Goal: Ask a question

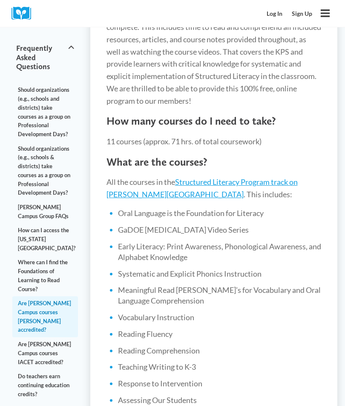
scroll to position [229, 0]
click at [257, 177] on link "Structured Literacy Program track on [PERSON_NAME][GEOGRAPHIC_DATA]" at bounding box center [202, 188] width 191 height 22
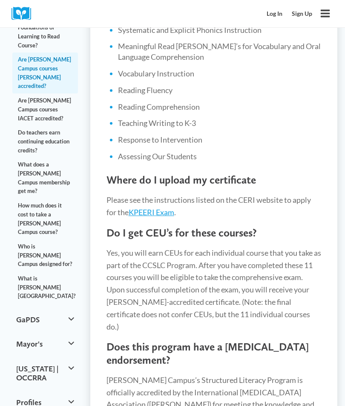
scroll to position [452, 0]
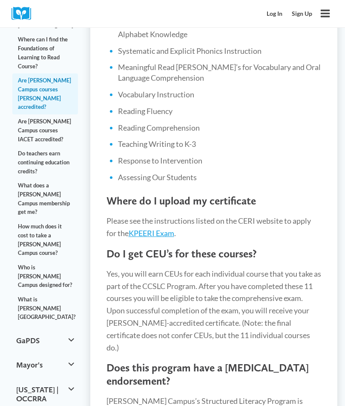
click at [48, 219] on link "How much does it cost to take a [PERSON_NAME] Campus course?" at bounding box center [45, 239] width 66 height 41
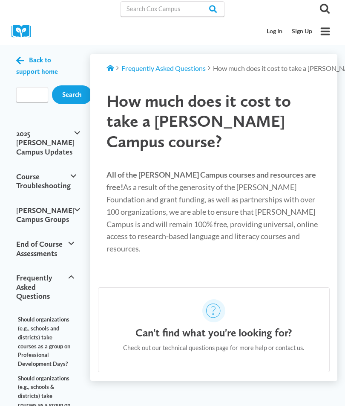
scroll to position [20, 0]
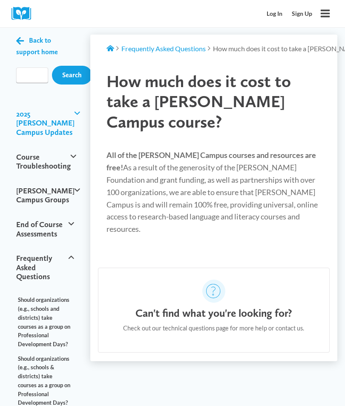
click at [67, 117] on button "2025 [PERSON_NAME] Campus Updates" at bounding box center [45, 122] width 66 height 43
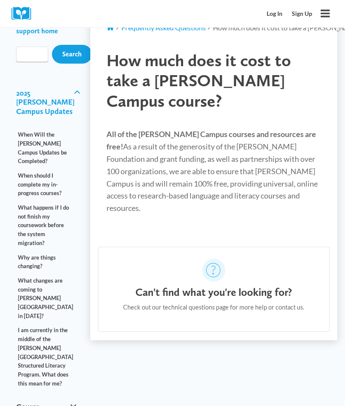
scroll to position [0, 0]
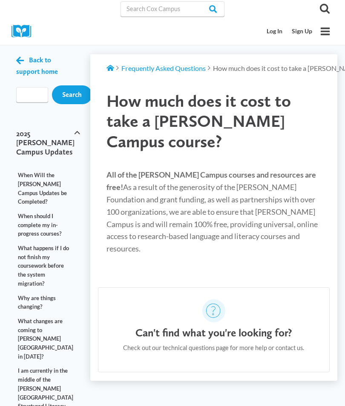
click at [46, 62] on span "Back to support home" at bounding box center [37, 66] width 42 height 20
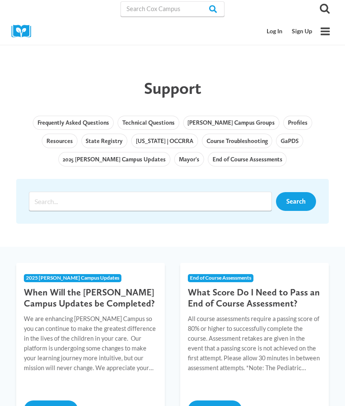
click at [302, 30] on link "Sign Up" at bounding box center [302, 31] width 30 height 16
